Goal: Transaction & Acquisition: Obtain resource

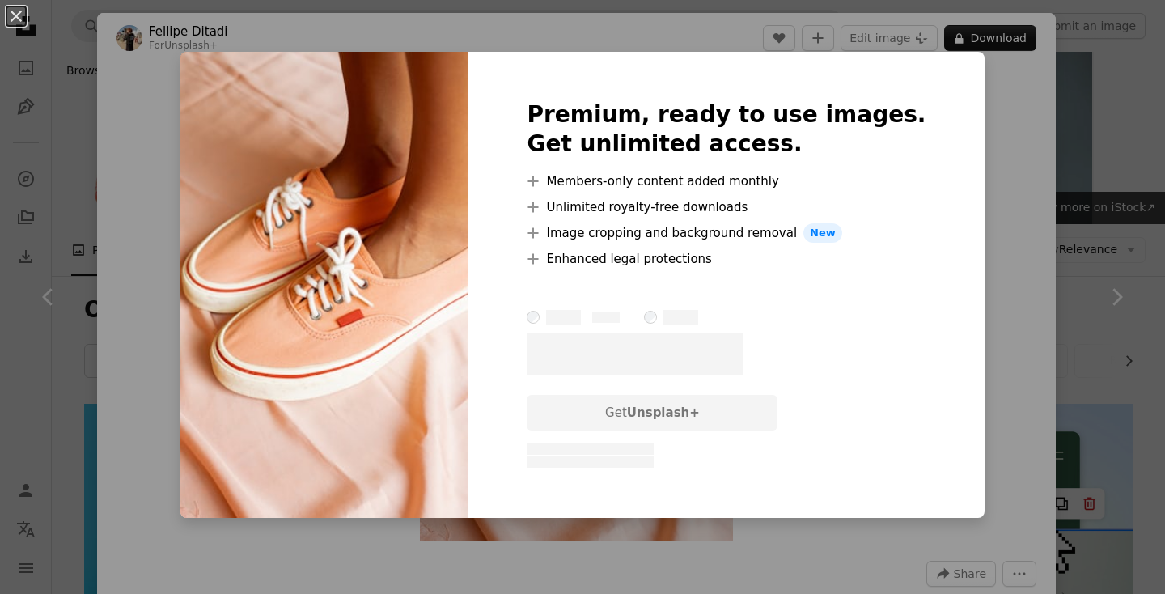
scroll to position [2118, 0]
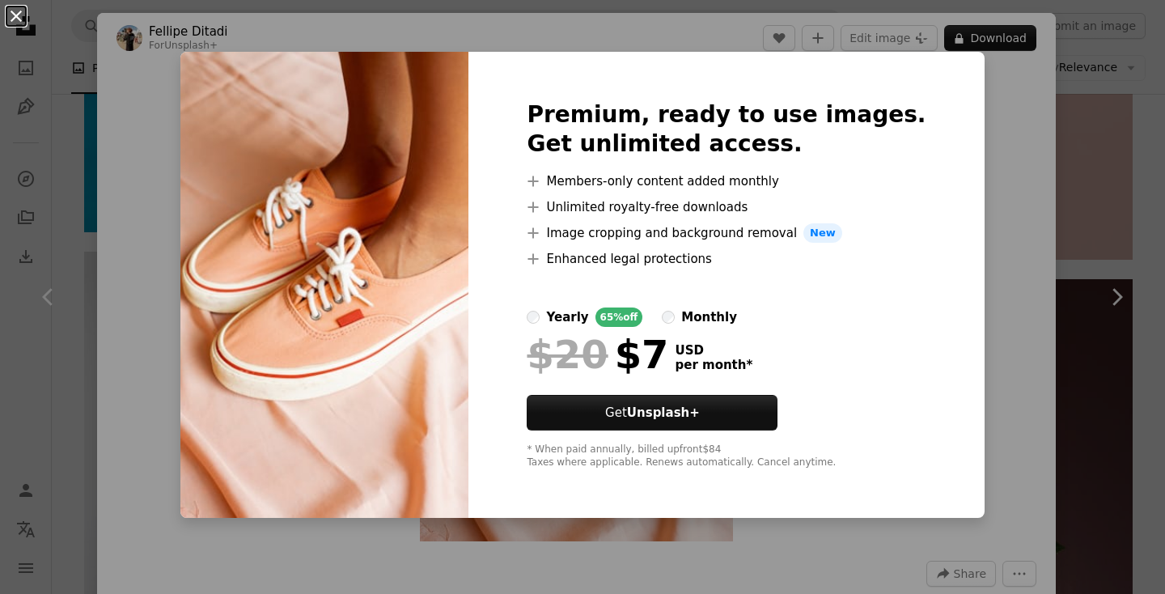
click at [23, 23] on button "An X shape" at bounding box center [15, 15] width 19 height 19
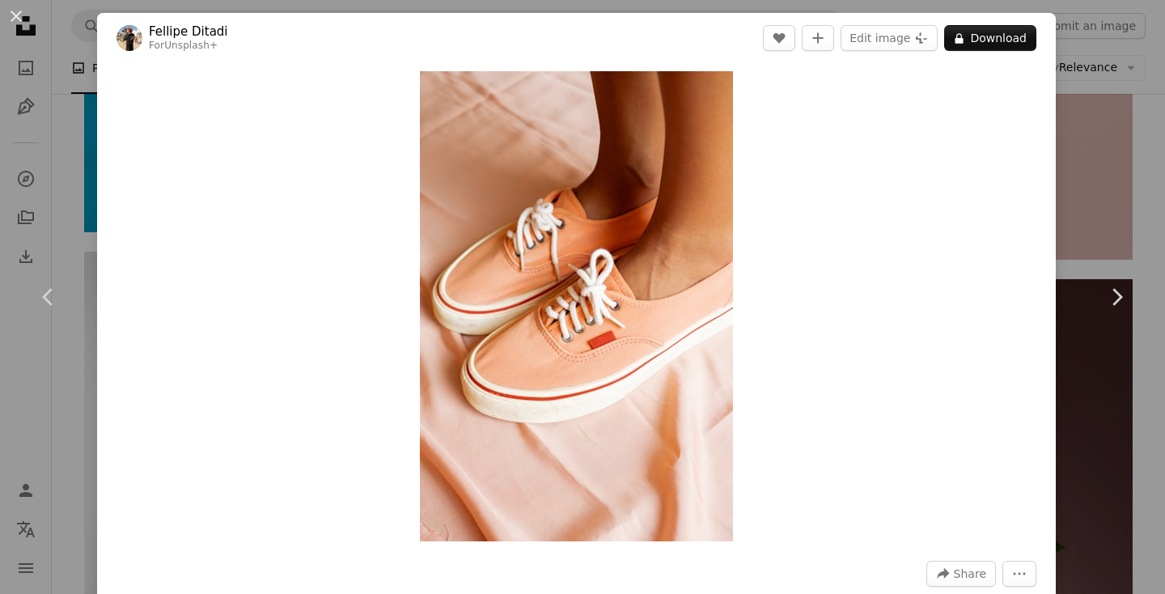
click at [23, 23] on button "An X shape" at bounding box center [15, 15] width 19 height 19
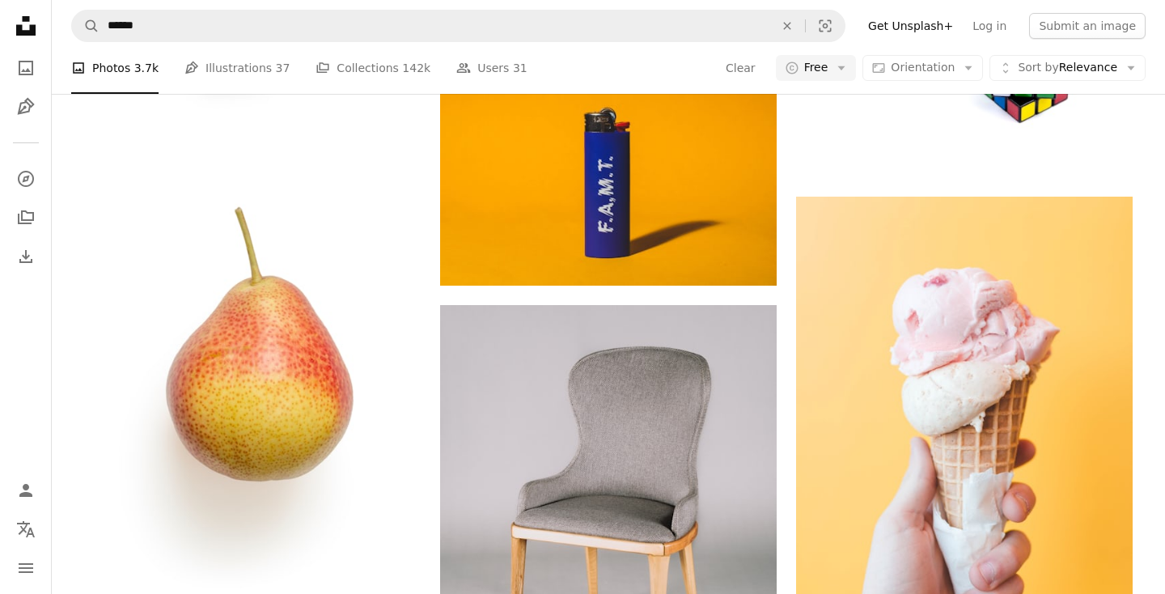
scroll to position [4517, 0]
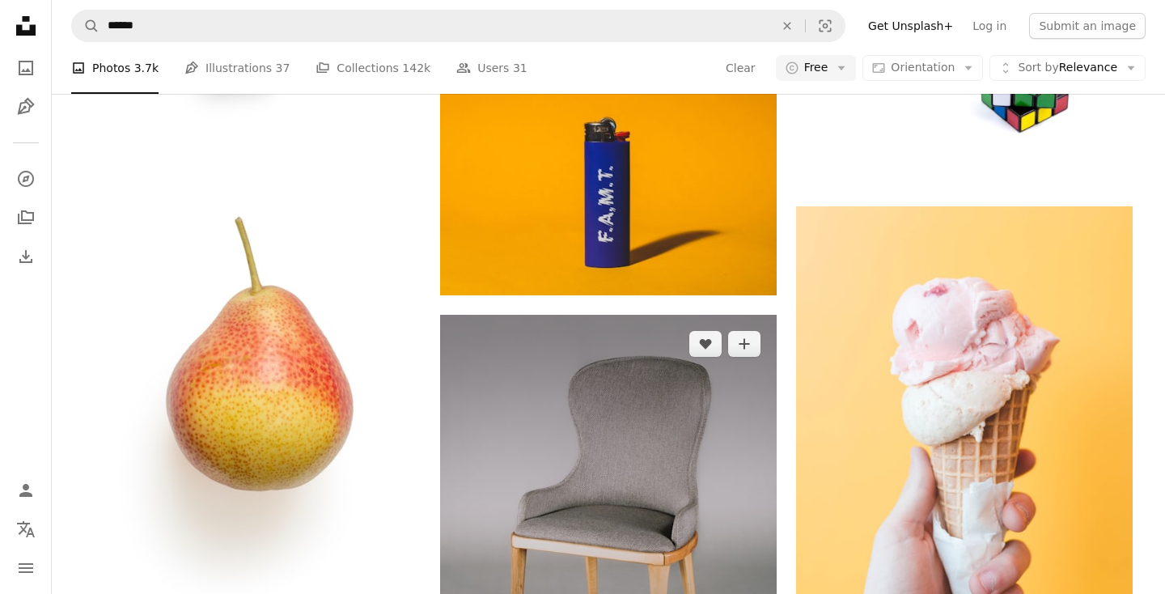
click at [610, 355] on img at bounding box center [608, 525] width 336 height 421
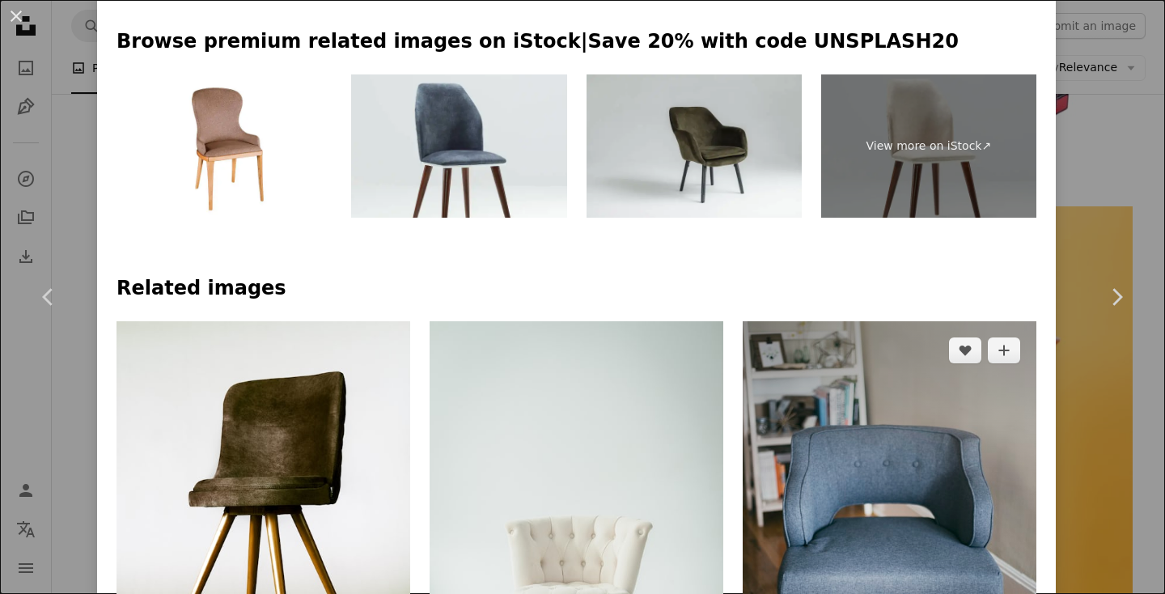
scroll to position [759, 0]
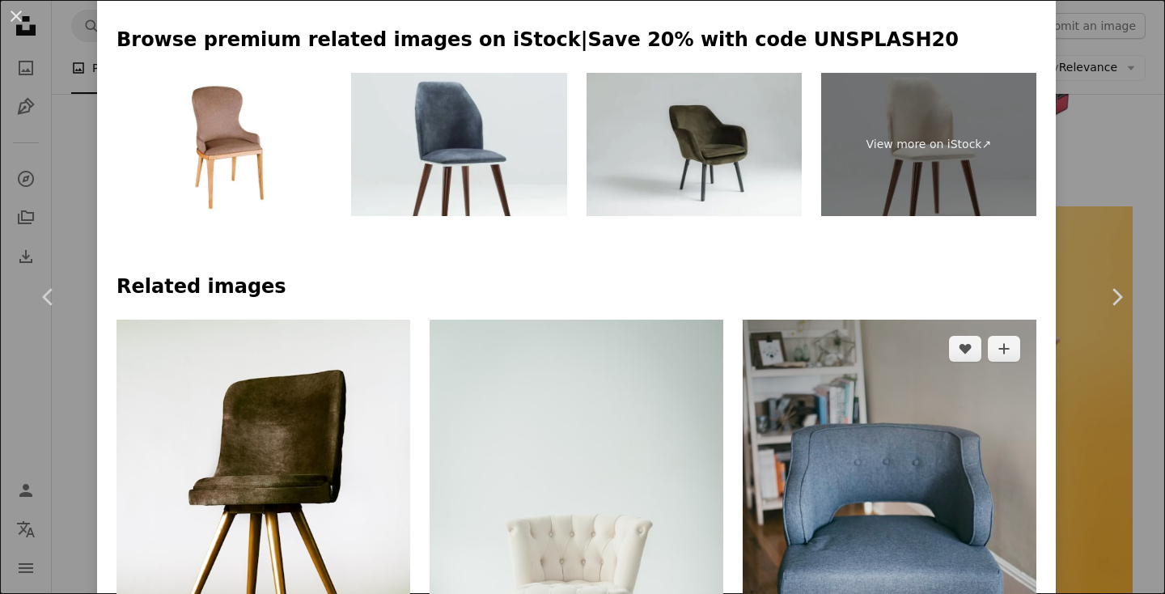
click at [877, 320] on img at bounding box center [889, 529] width 294 height 421
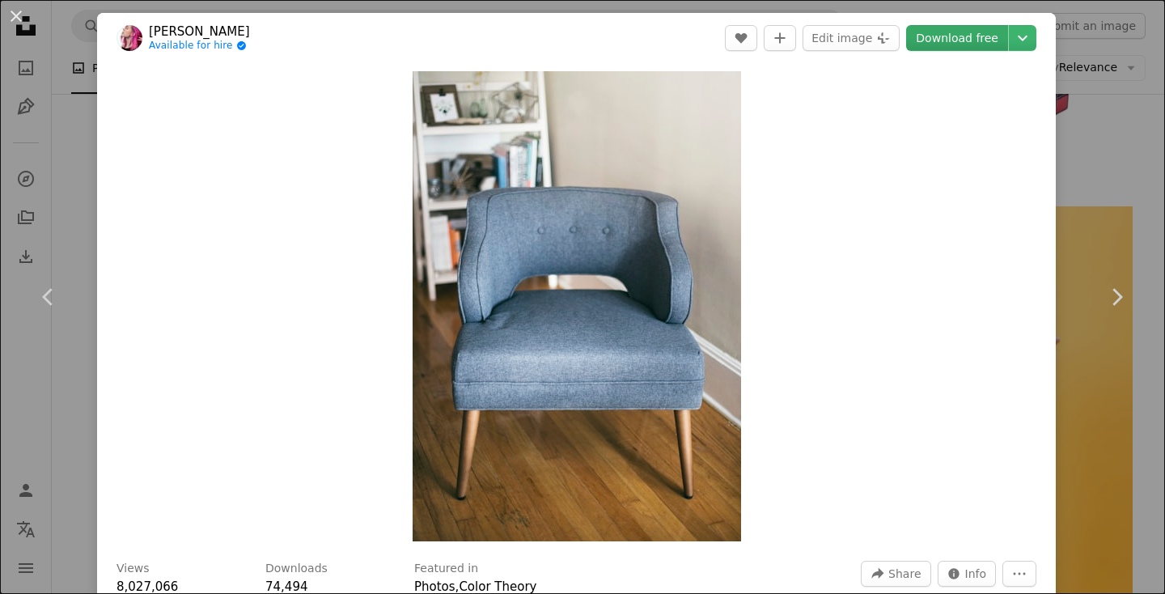
click at [978, 39] on link "Download free" at bounding box center [957, 38] width 102 height 26
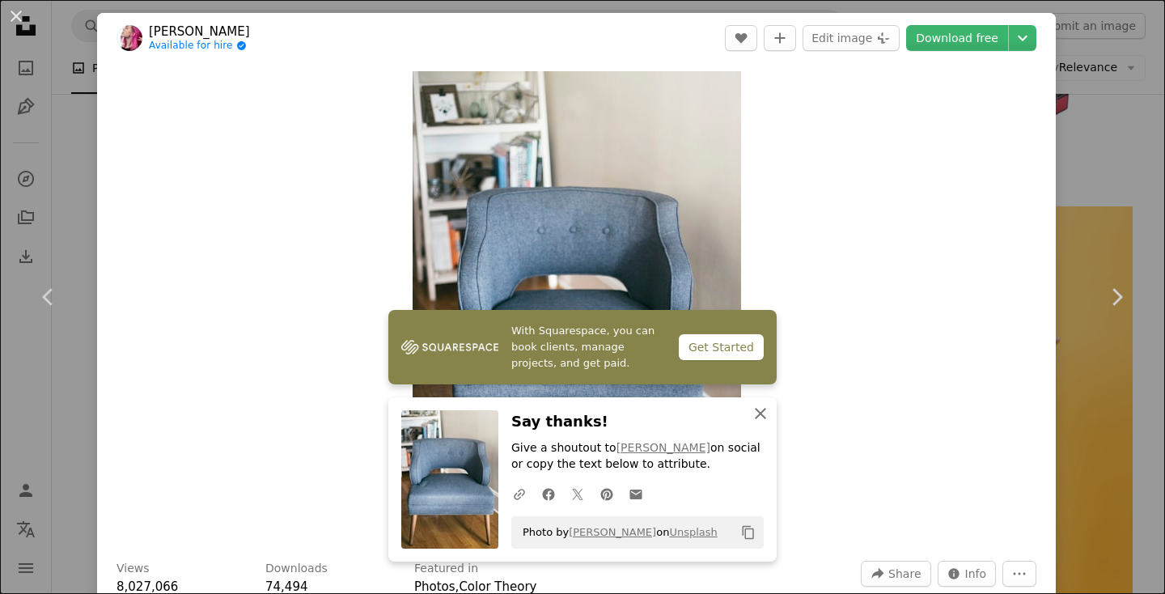
click at [756, 415] on icon "An X shape" at bounding box center [759, 413] width 19 height 19
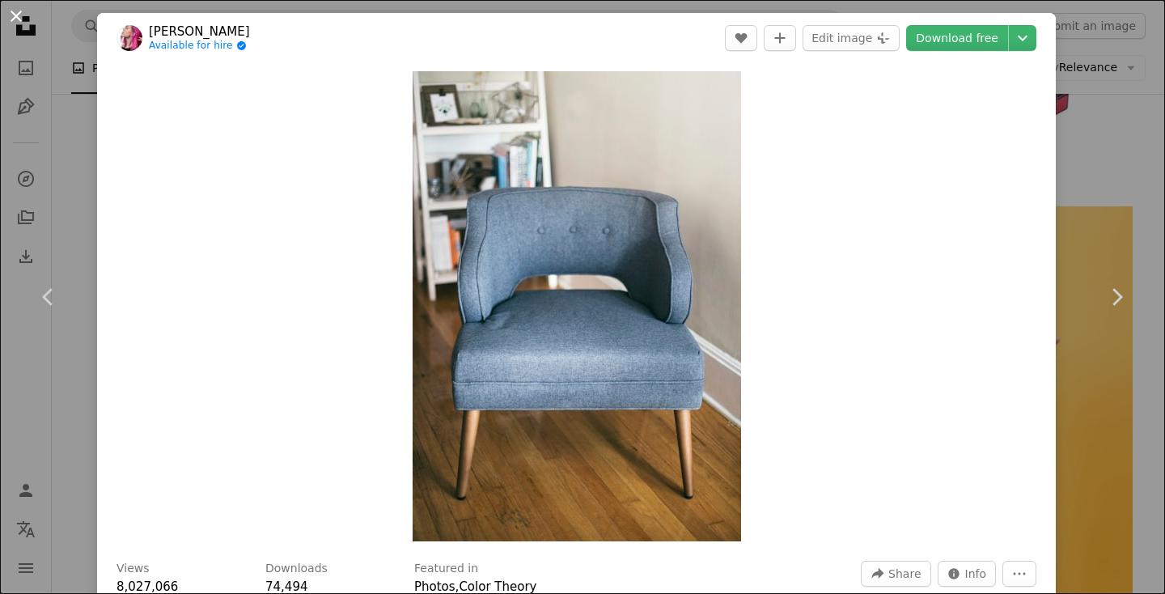
click at [19, 17] on button "An X shape" at bounding box center [15, 15] width 19 height 19
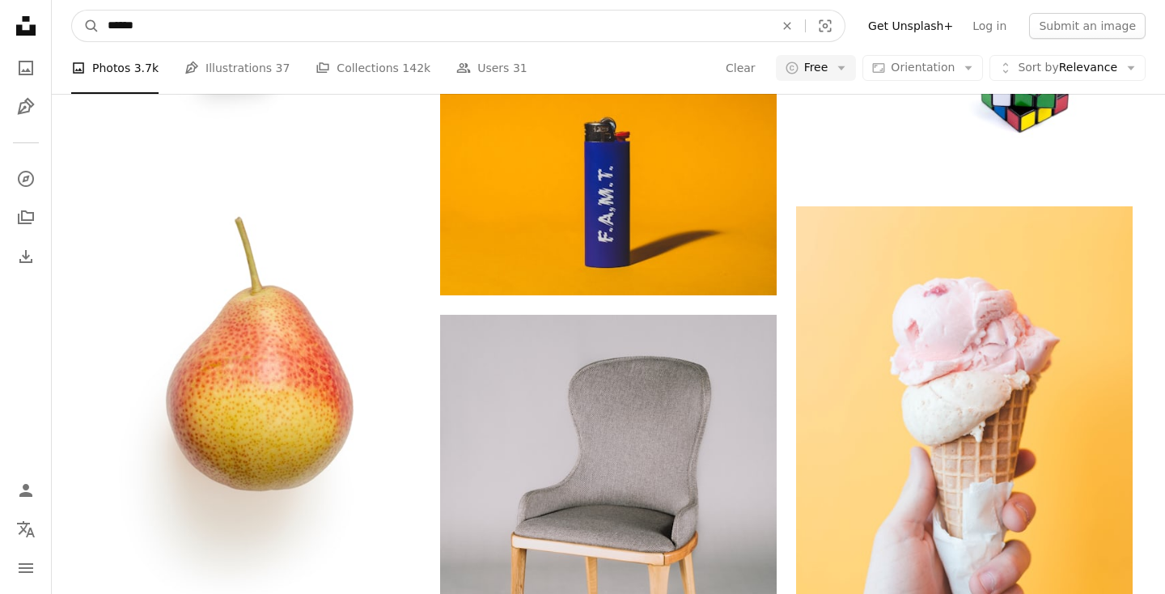
click at [102, 25] on input "******" at bounding box center [434, 26] width 670 height 31
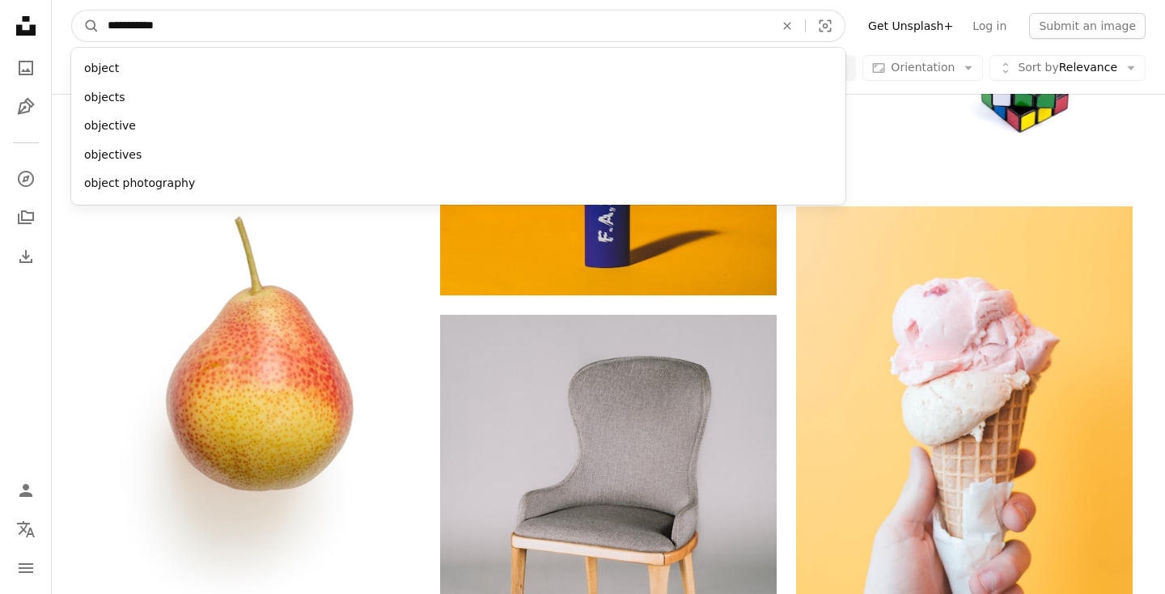
type input "**********"
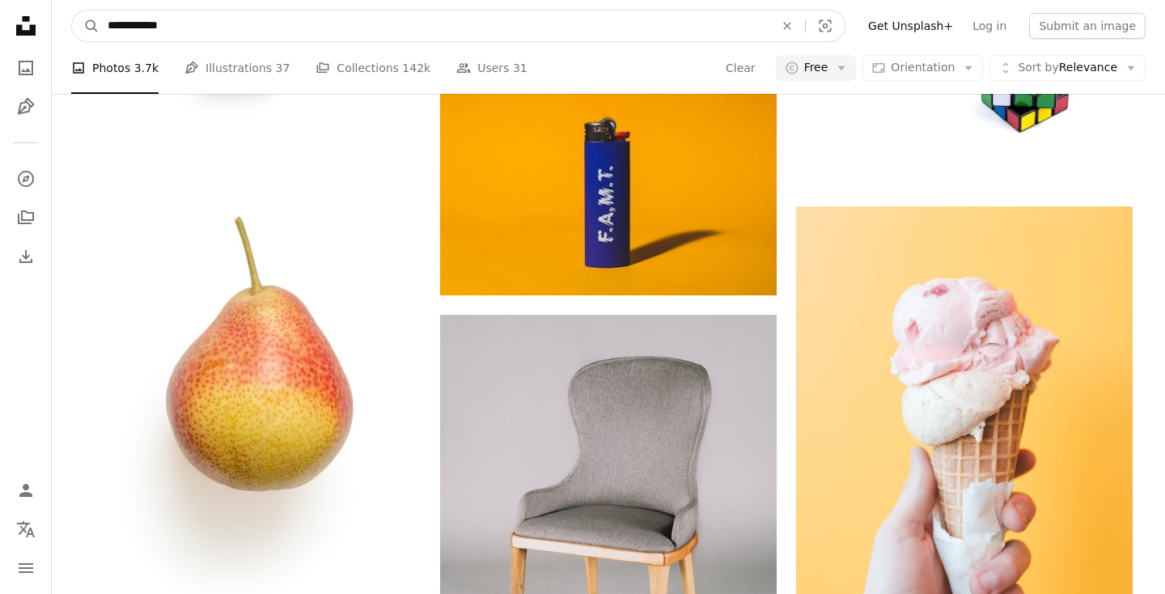
click button "A magnifying glass" at bounding box center [85, 26] width 27 height 31
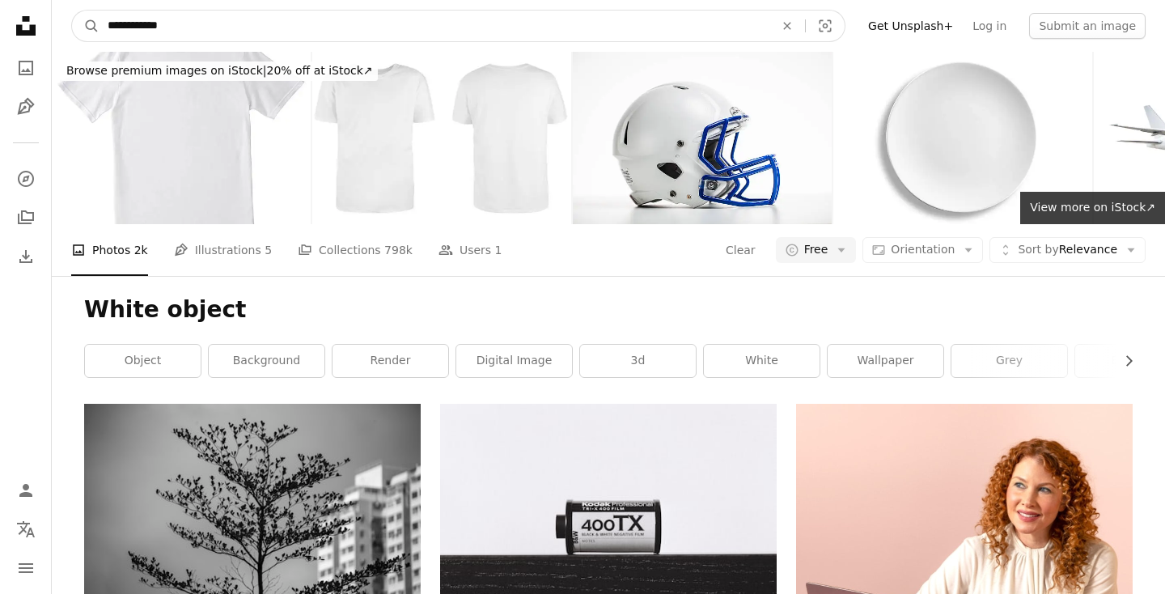
click at [190, 25] on input "**********" at bounding box center [434, 26] width 670 height 31
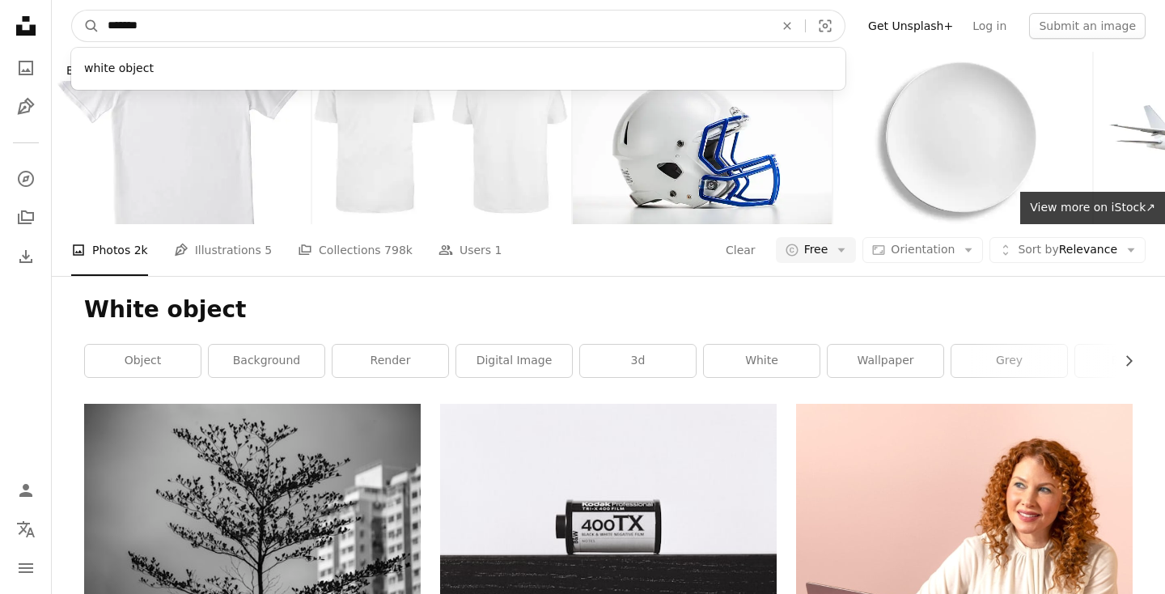
type input "*****"
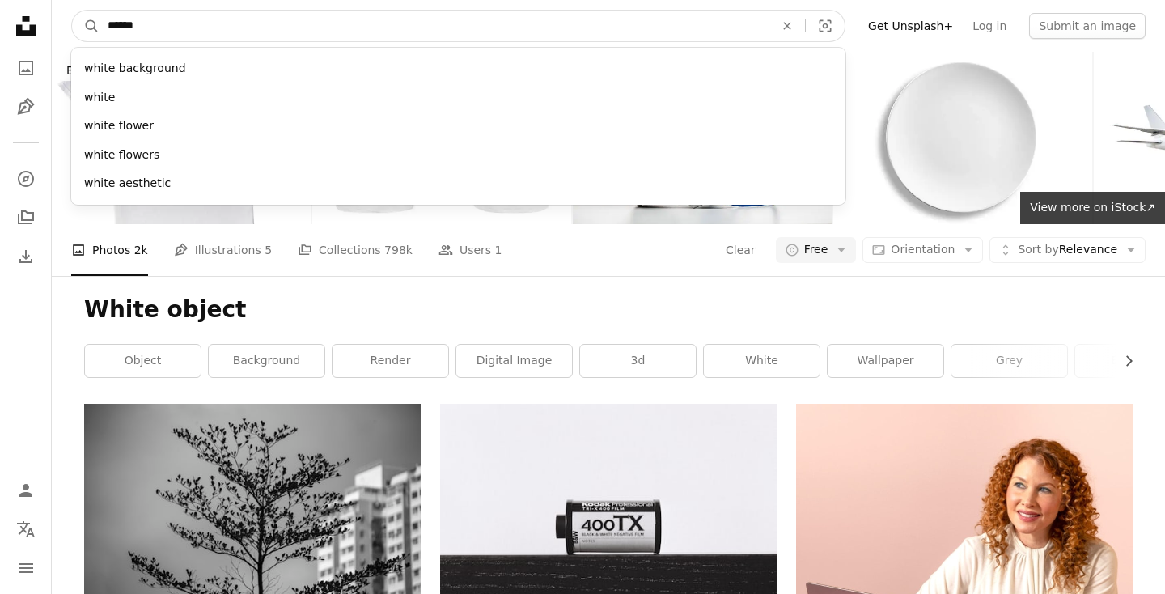
click button "A magnifying glass" at bounding box center [85, 26] width 27 height 31
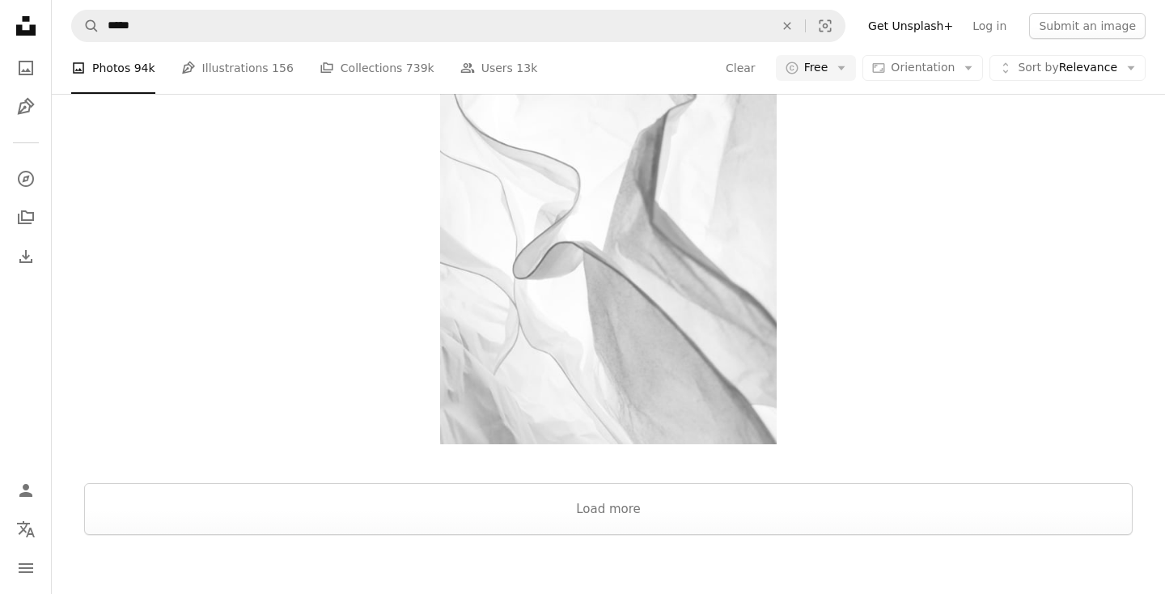
scroll to position [3147, 0]
click at [482, 480] on button "Load more" at bounding box center [608, 506] width 1048 height 52
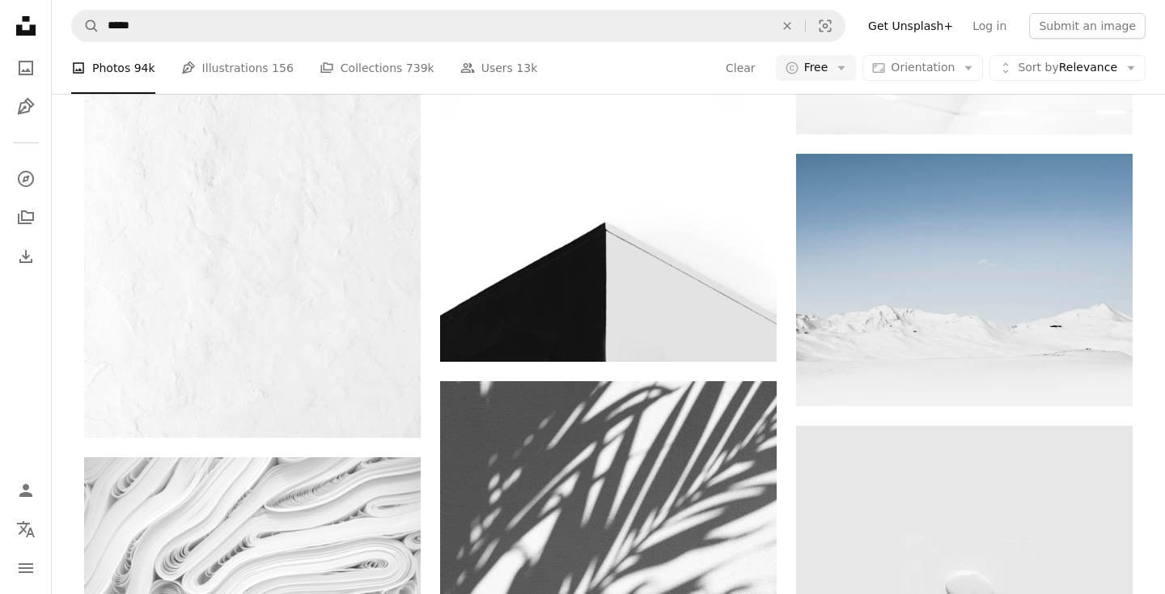
scroll to position [7047, 0]
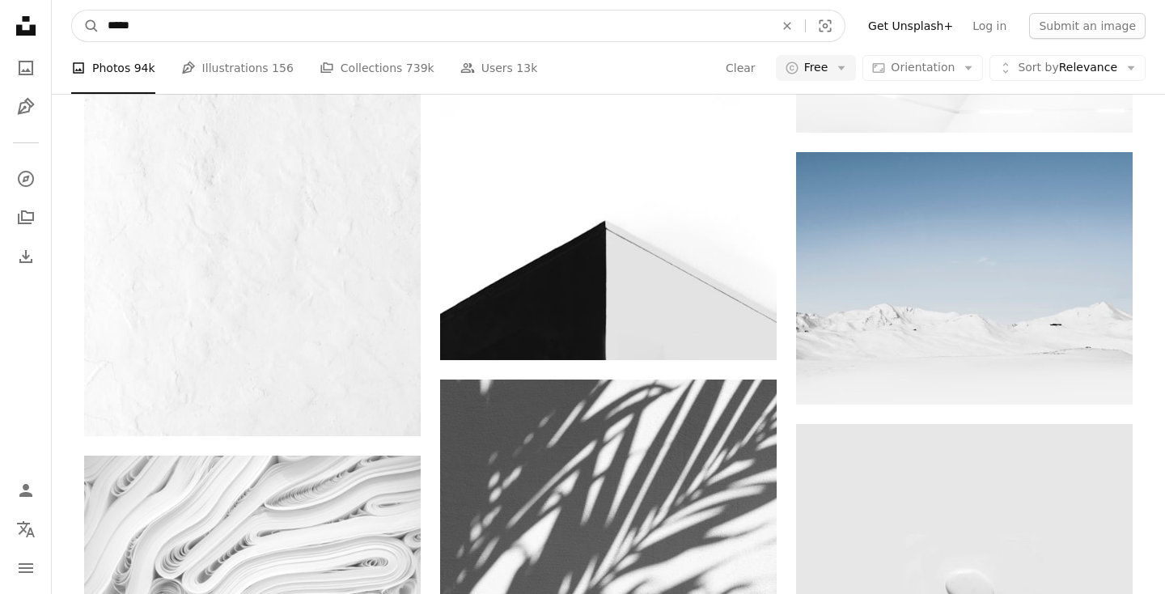
click at [189, 16] on input "*****" at bounding box center [434, 26] width 670 height 31
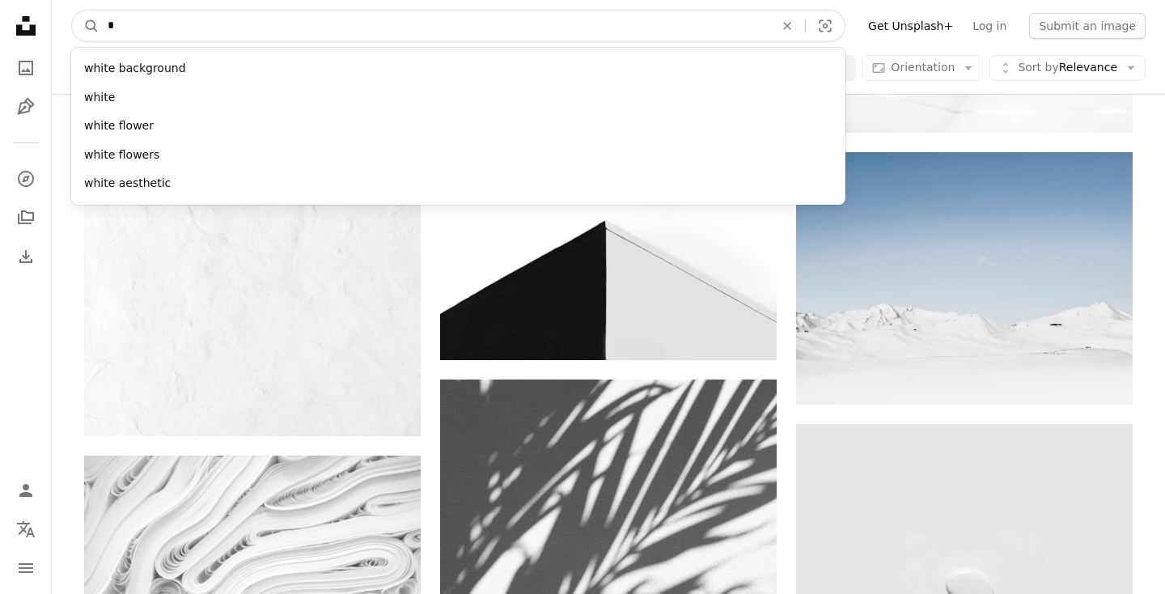
type input "**"
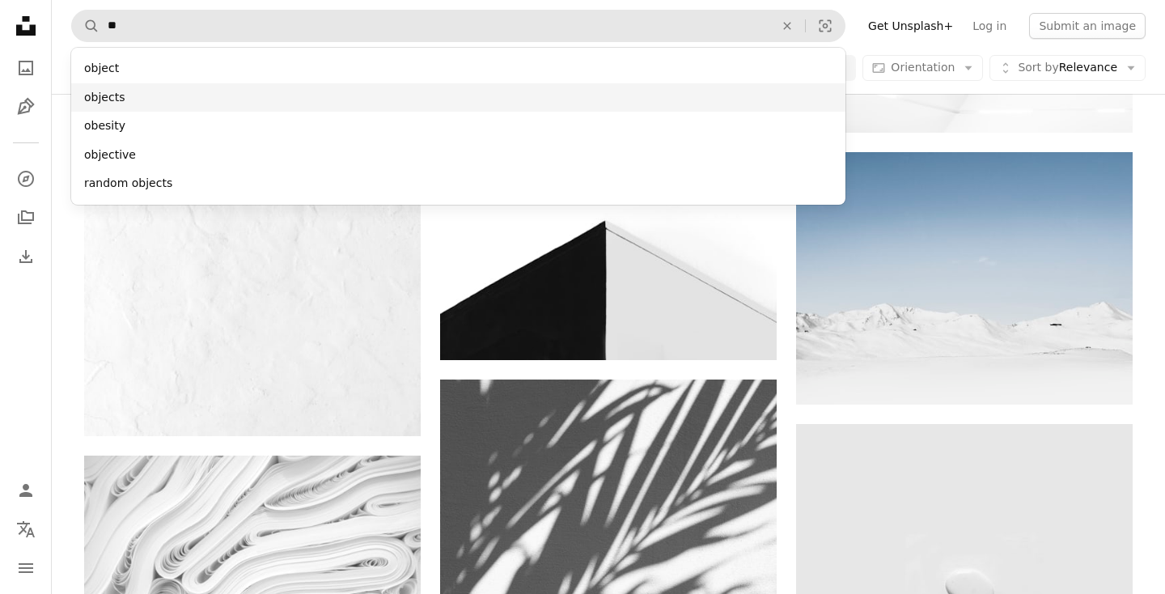
click at [142, 96] on div "objects" at bounding box center [458, 97] width 774 height 29
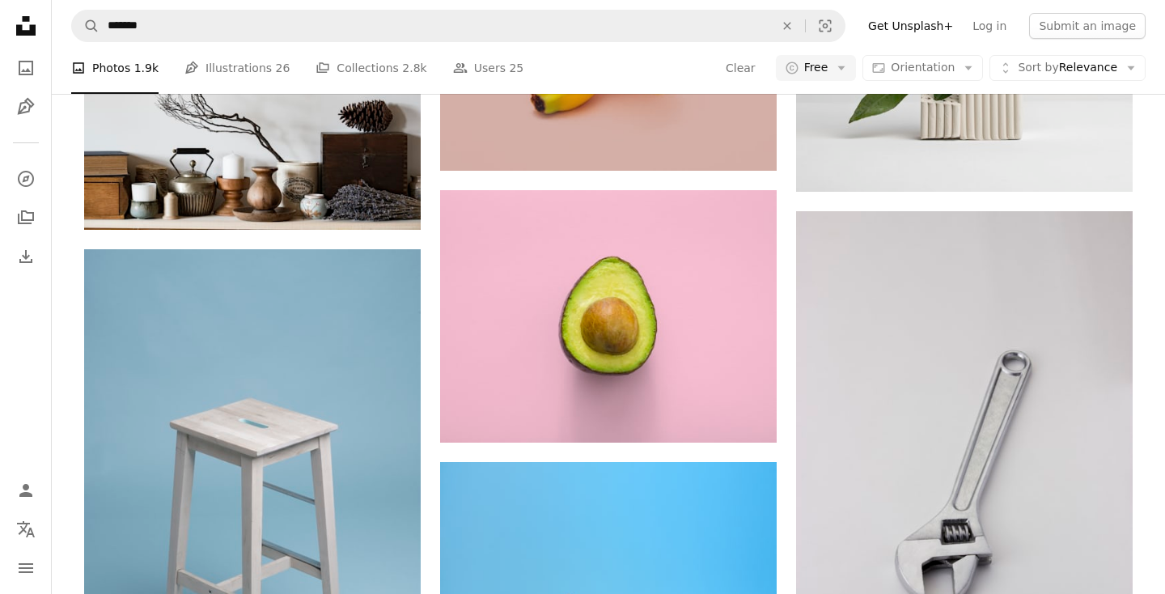
scroll to position [2387, 0]
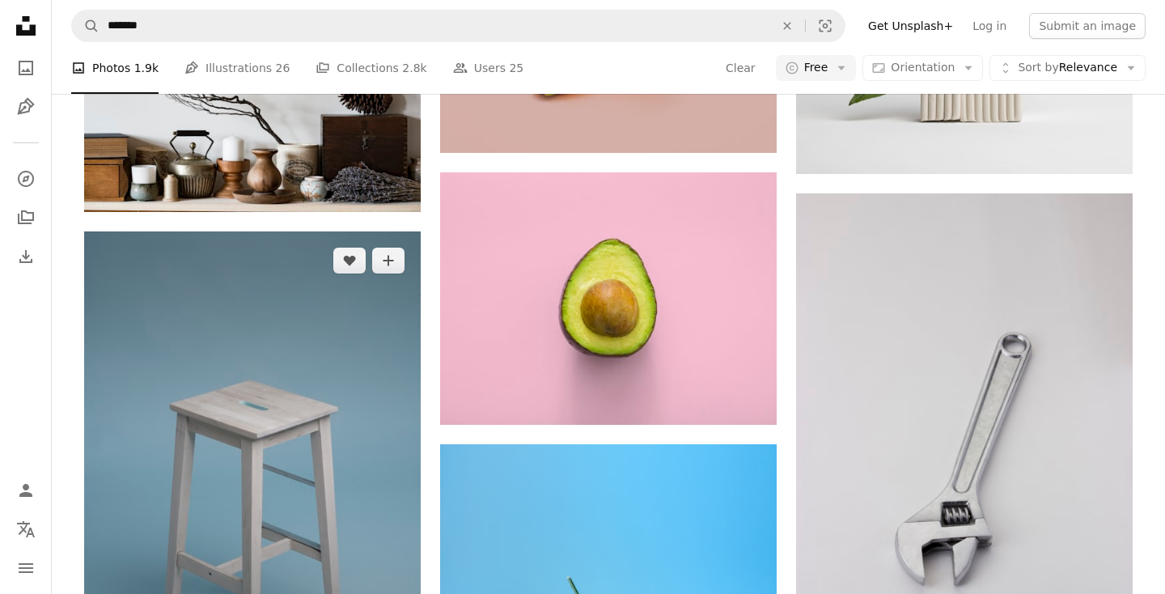
click at [237, 321] on img at bounding box center [252, 483] width 336 height 505
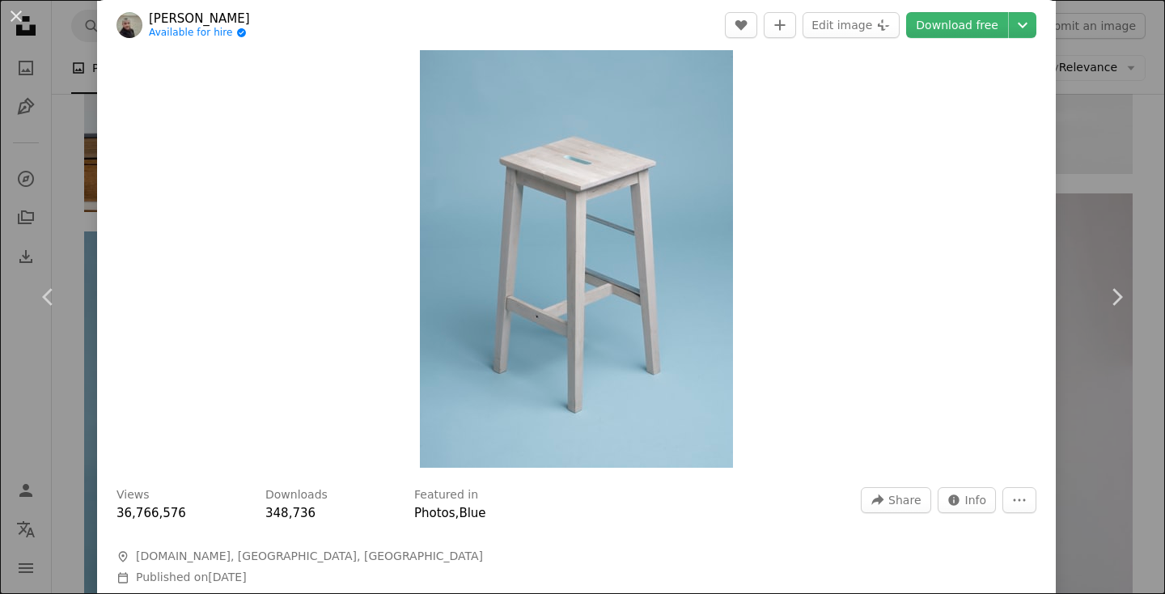
scroll to position [69, 0]
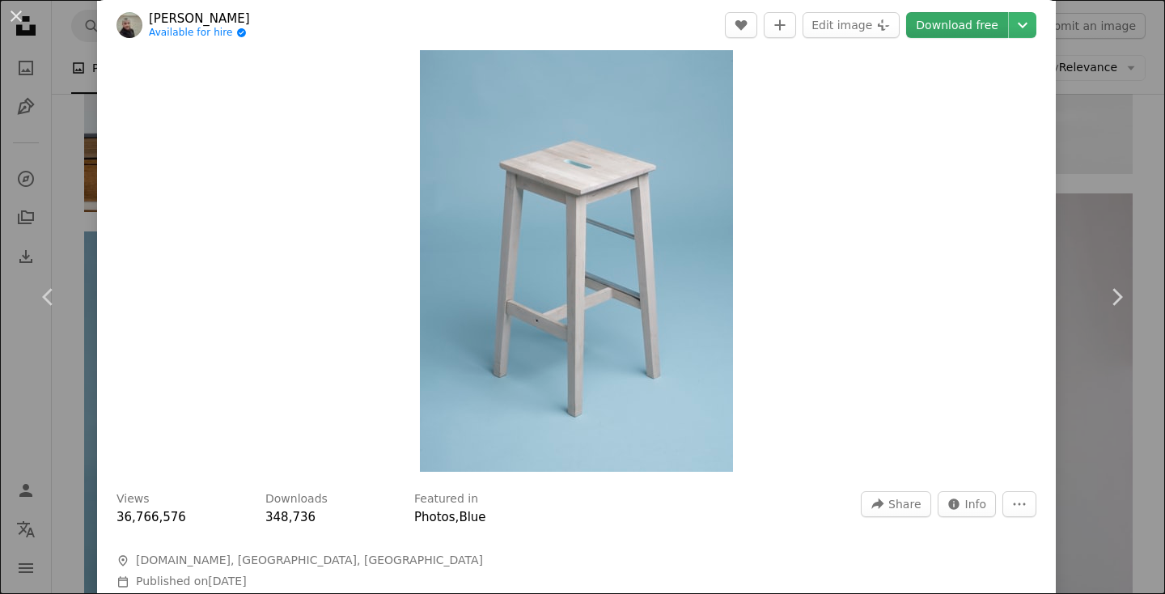
click at [979, 29] on link "Download free" at bounding box center [957, 25] width 102 height 26
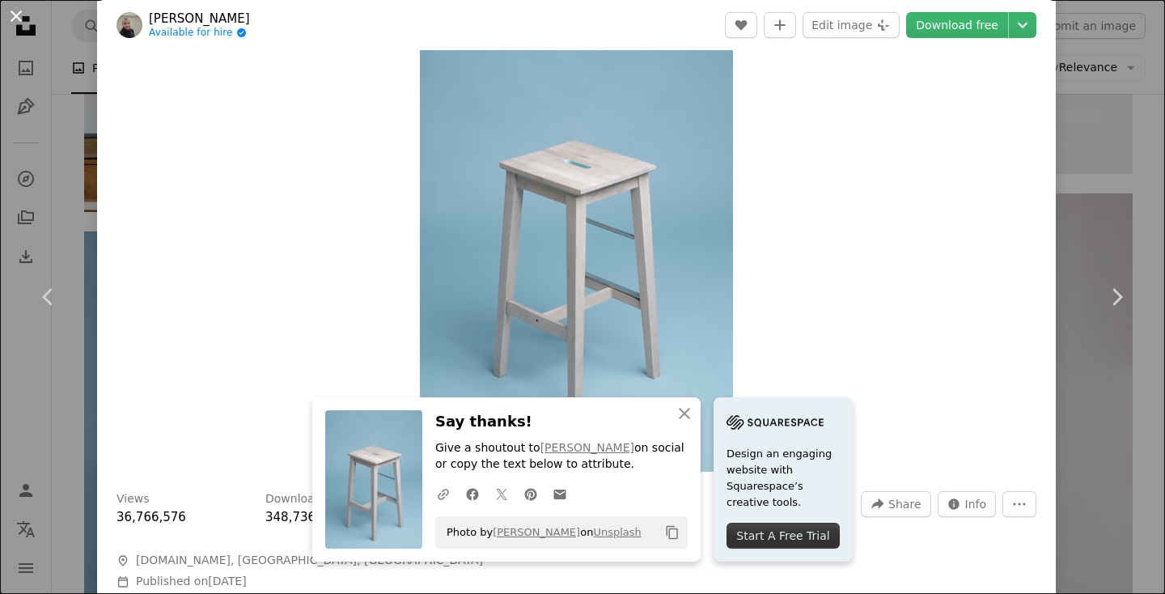
click at [15, 16] on button "An X shape" at bounding box center [15, 15] width 19 height 19
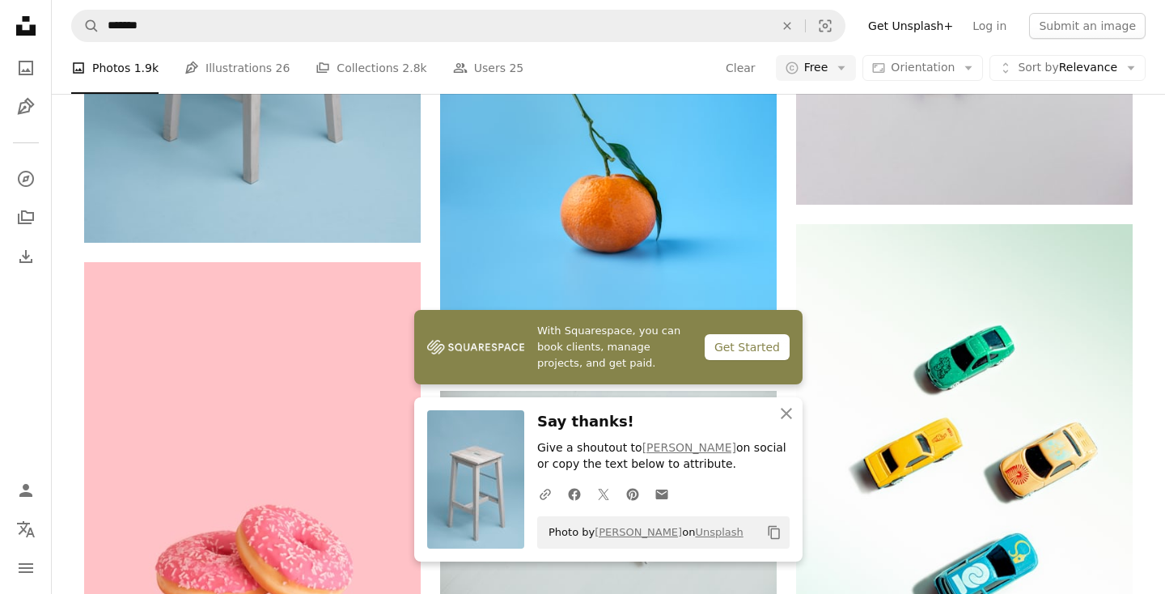
scroll to position [2886, 0]
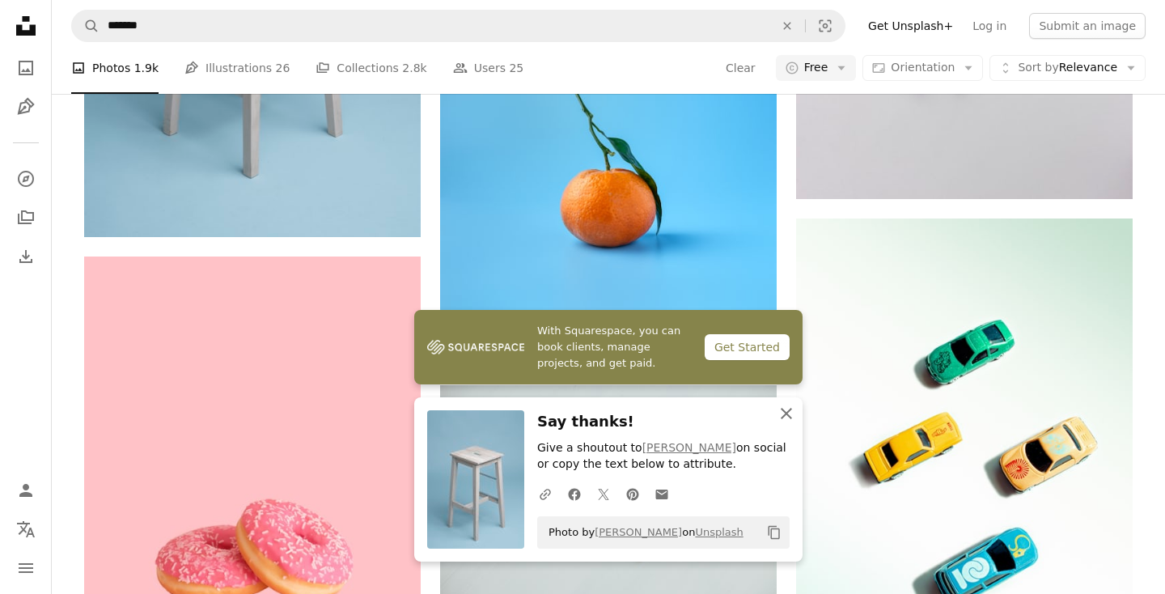
click at [784, 410] on icon "button" at bounding box center [785, 413] width 11 height 11
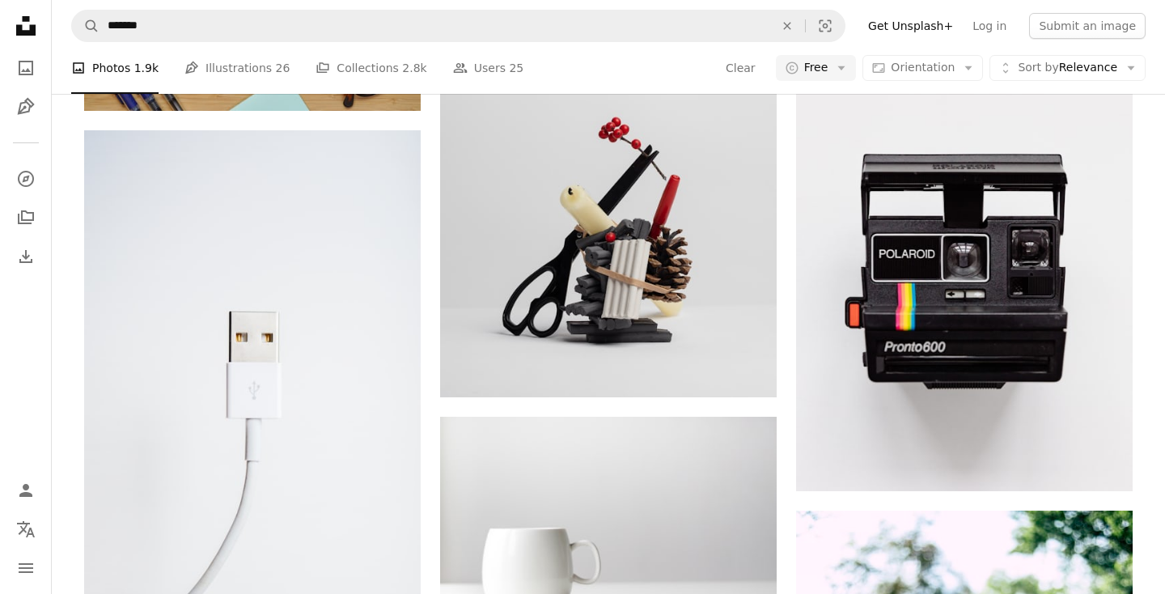
scroll to position [10059, 0]
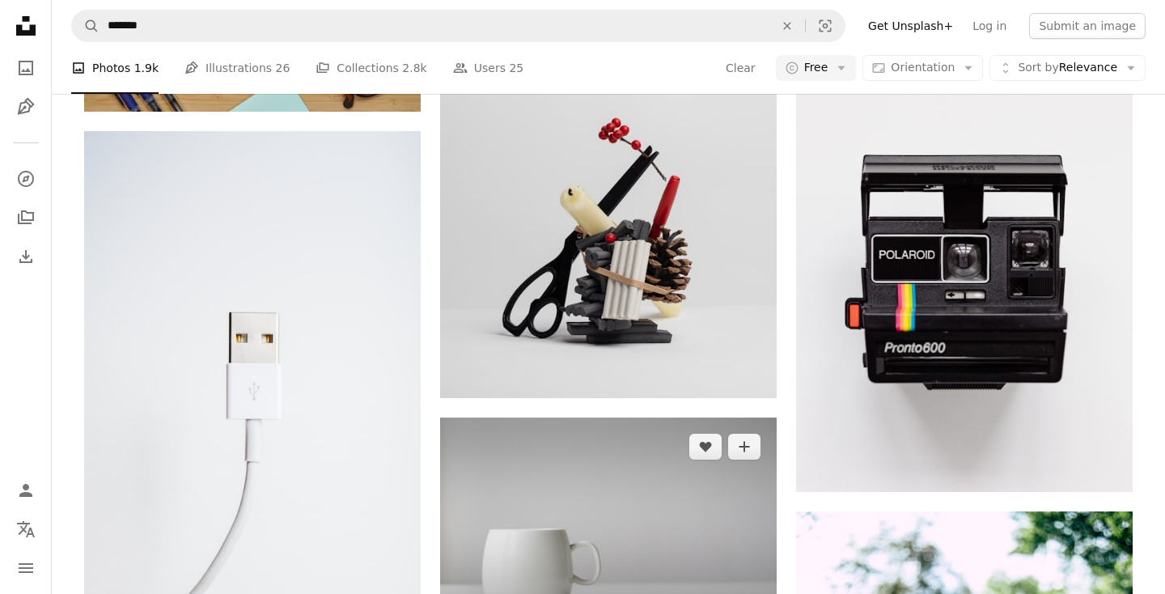
click at [650, 417] on img at bounding box center [608, 529] width 336 height 224
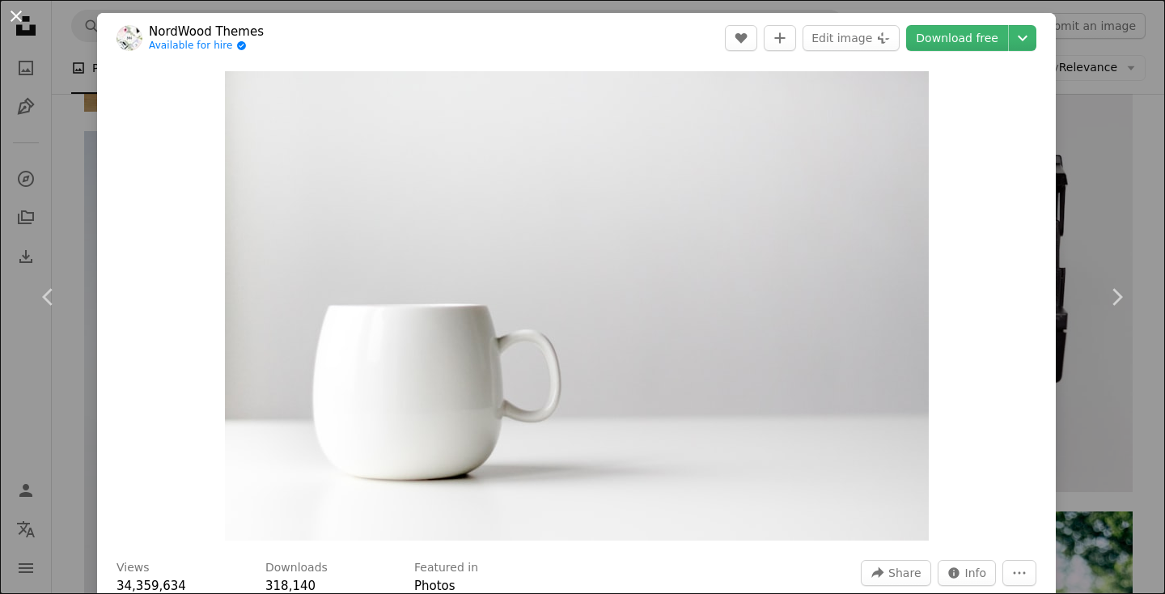
click at [23, 15] on button "An X shape" at bounding box center [15, 15] width 19 height 19
